Goal: Task Accomplishment & Management: Complete application form

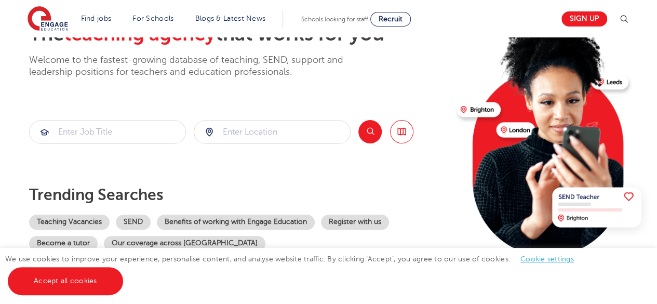
scroll to position [71, 0]
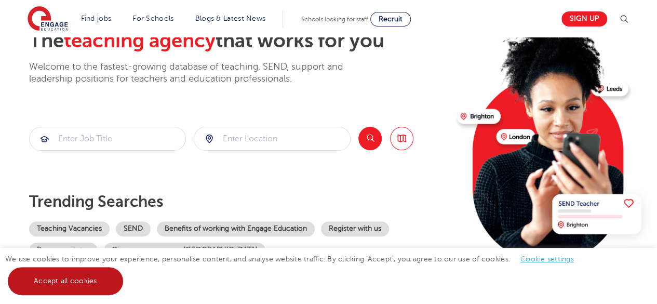
click at [51, 281] on link "Accept all cookies" at bounding box center [65, 281] width 115 height 28
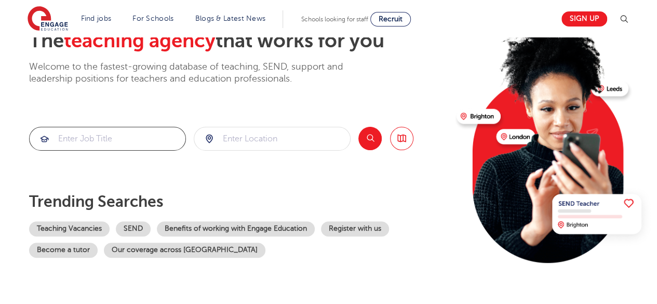
click at [101, 138] on input "search" at bounding box center [108, 138] width 156 height 23
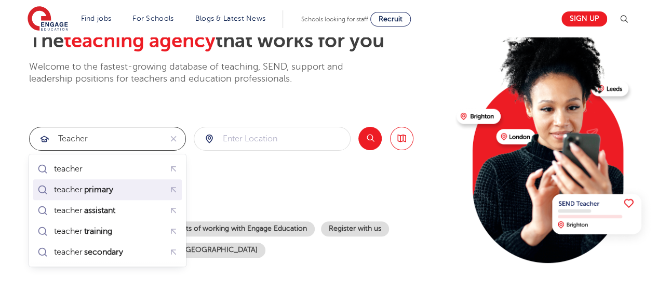
click at [87, 188] on mark "primary" at bounding box center [99, 189] width 32 height 12
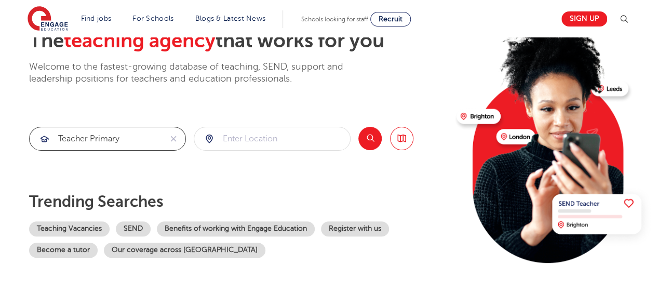
type input "teacher primary"
click at [270, 135] on input "search" at bounding box center [272, 138] width 156 height 23
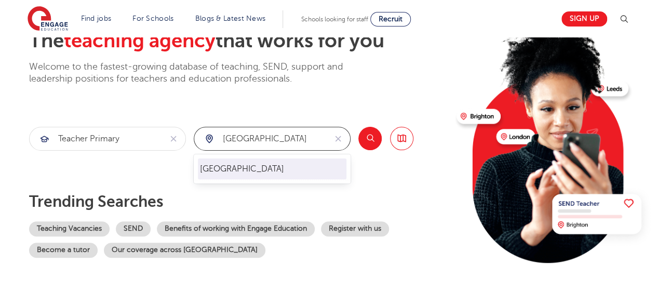
click at [246, 164] on li "London" at bounding box center [272, 168] width 149 height 21
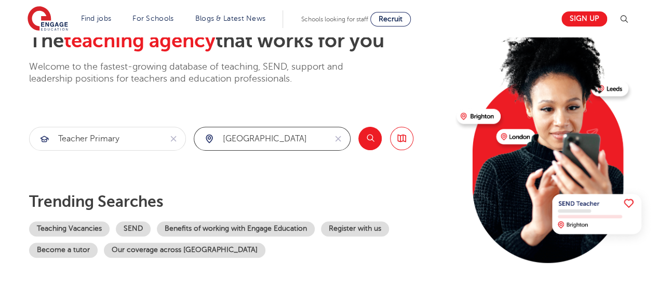
type input "London"
click at [367, 139] on button "Search" at bounding box center [369, 138] width 23 height 23
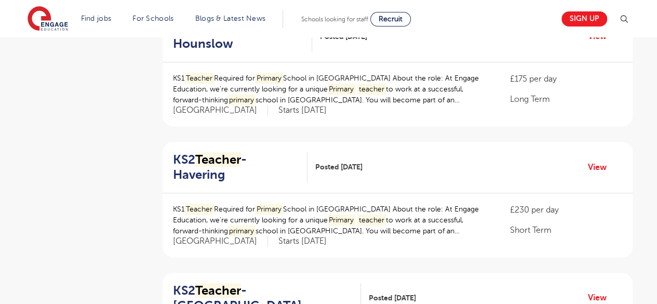
scroll to position [264, 0]
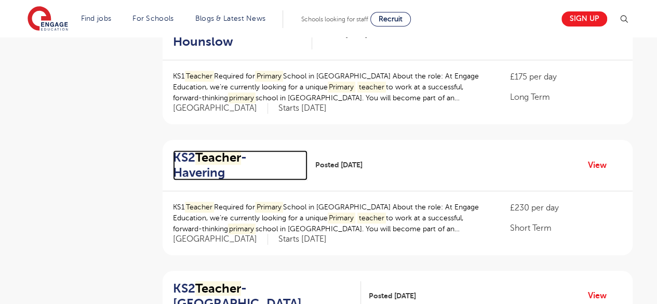
click at [264, 150] on h2 "KS2 Teacher - Havering" at bounding box center [236, 165] width 126 height 30
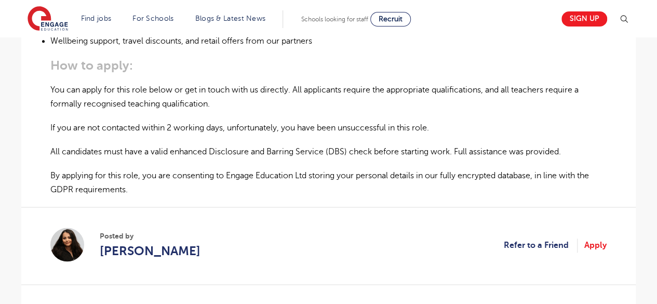
scroll to position [668, 0]
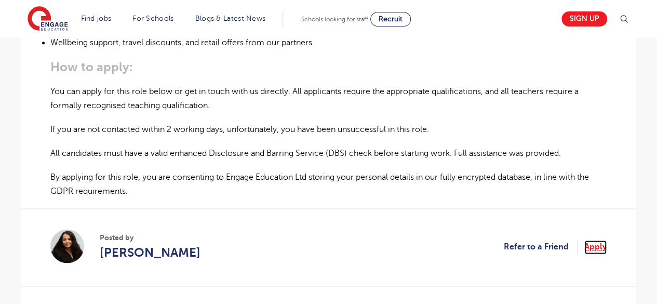
click at [594, 240] on link "Apply" at bounding box center [595, 247] width 22 height 14
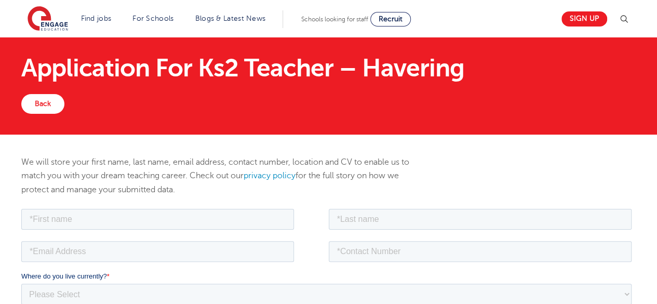
scroll to position [18, 0]
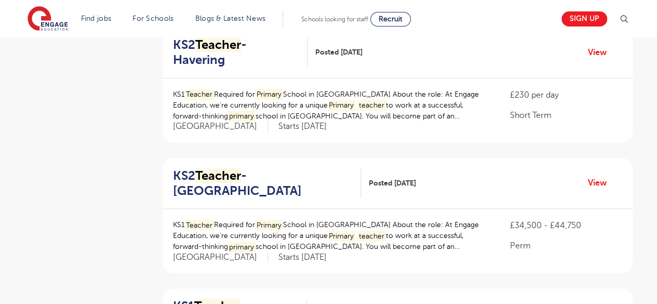
scroll to position [381, 0]
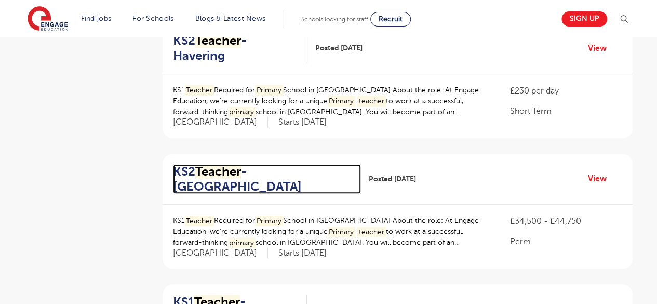
click at [276, 164] on h2 "KS2 Teacher - Newham" at bounding box center [263, 179] width 180 height 30
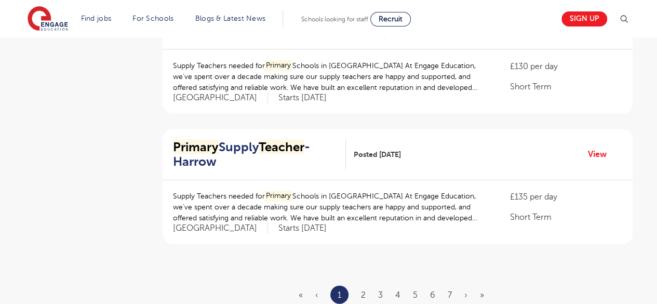
scroll to position [1179, 0]
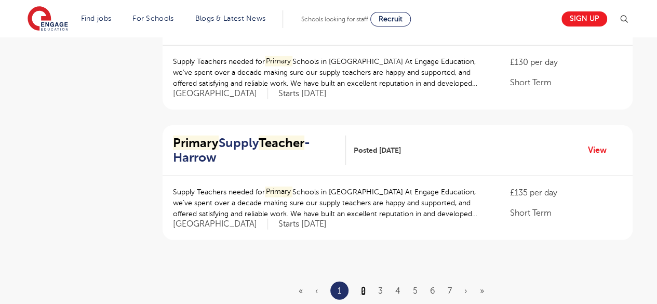
click at [364, 286] on link "2" at bounding box center [363, 290] width 5 height 9
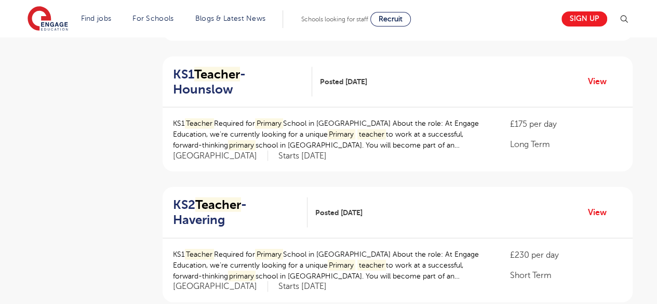
scroll to position [1127, 0]
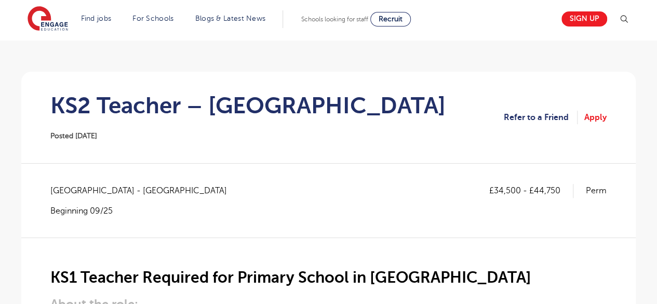
scroll to position [66, 0]
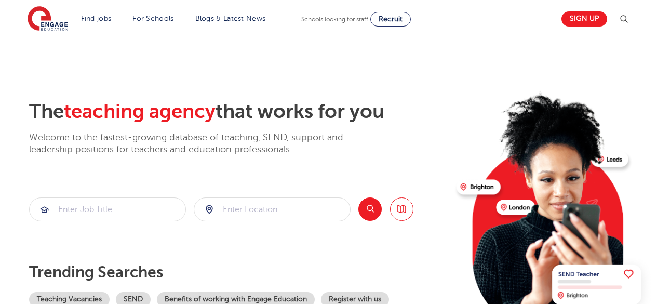
scroll to position [71, 0]
